Goal: Find specific page/section: Find specific page/section

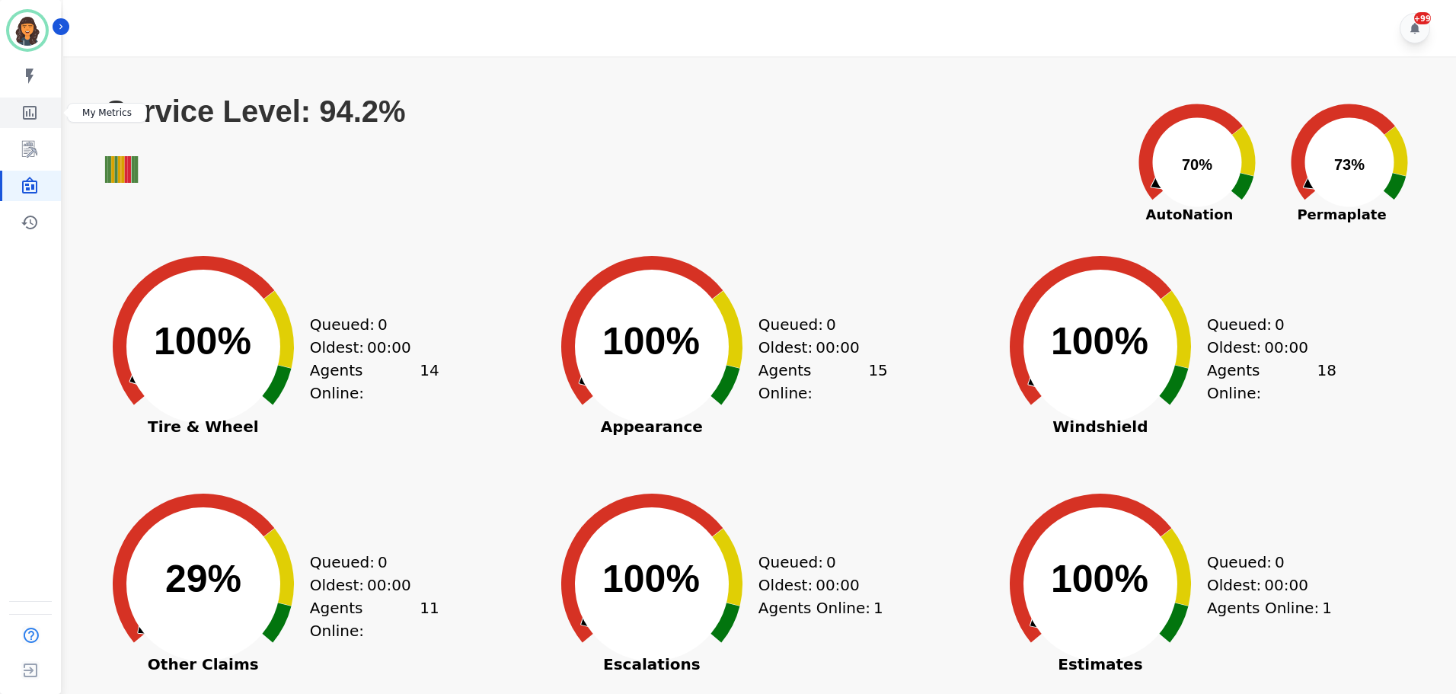
click at [34, 109] on icon "Sidebar" at bounding box center [30, 113] width 18 height 18
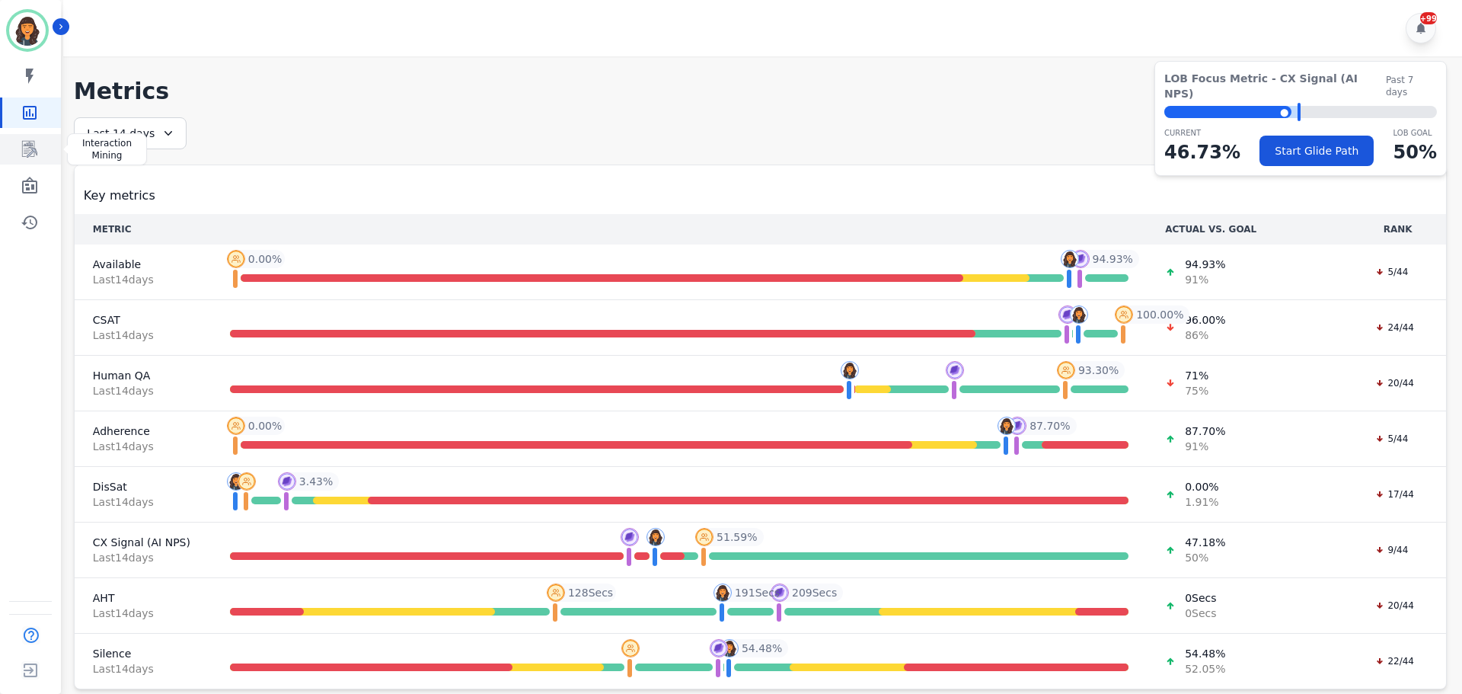
click at [33, 149] on icon "Sidebar" at bounding box center [30, 149] width 12 height 14
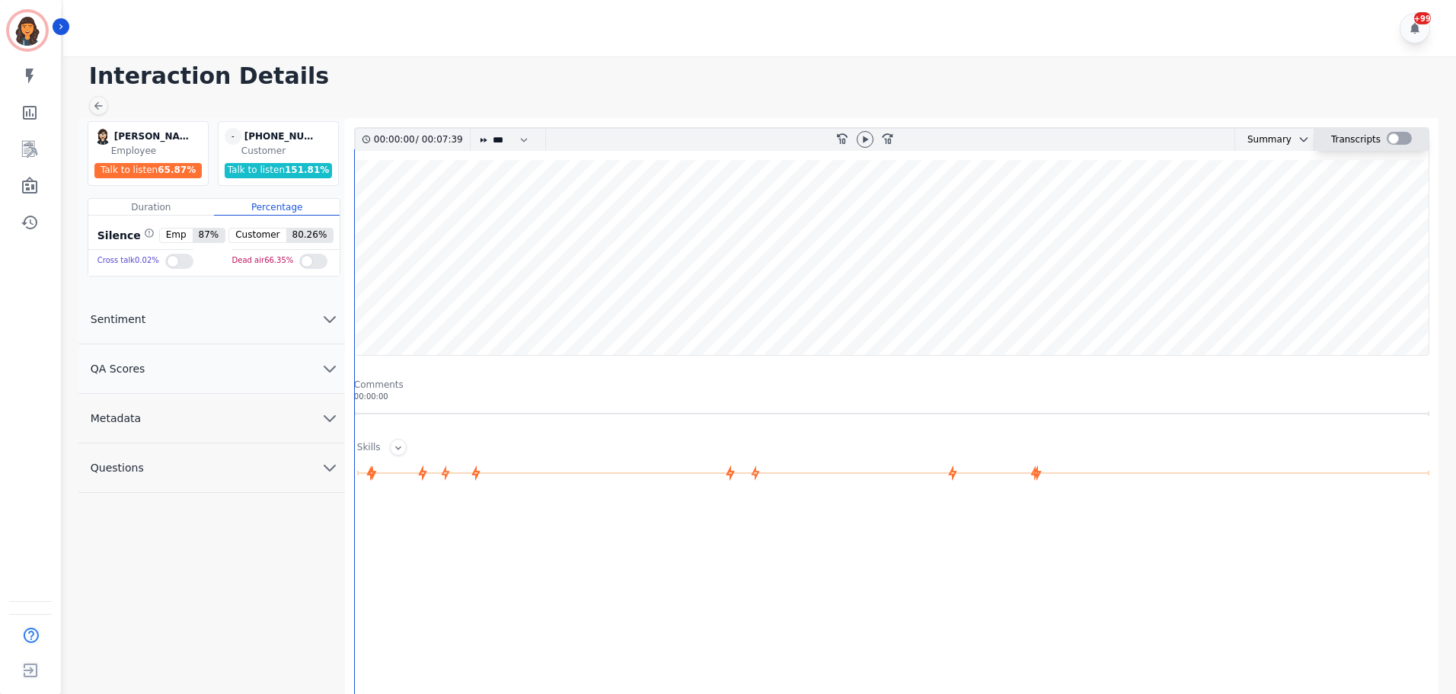
click at [1397, 141] on div at bounding box center [1399, 138] width 25 height 13
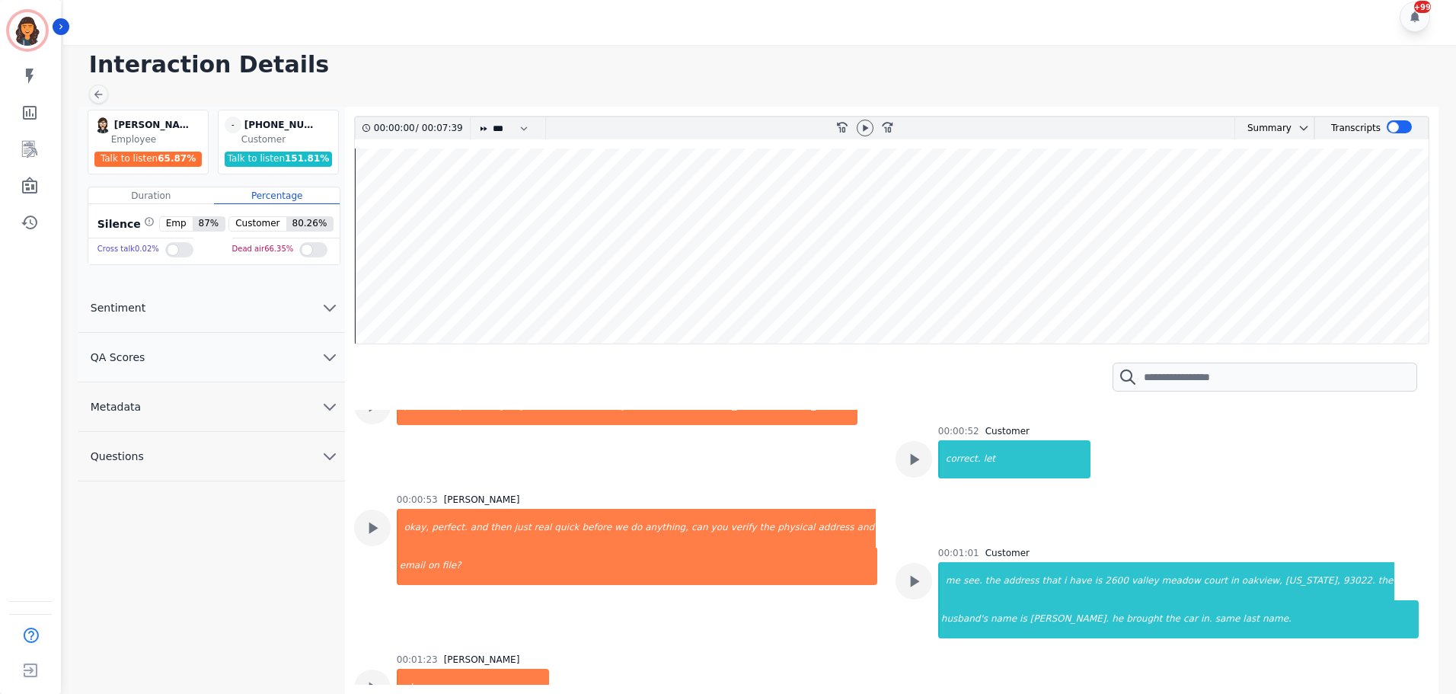
scroll to position [762, 0]
